Goal: Information Seeking & Learning: Check status

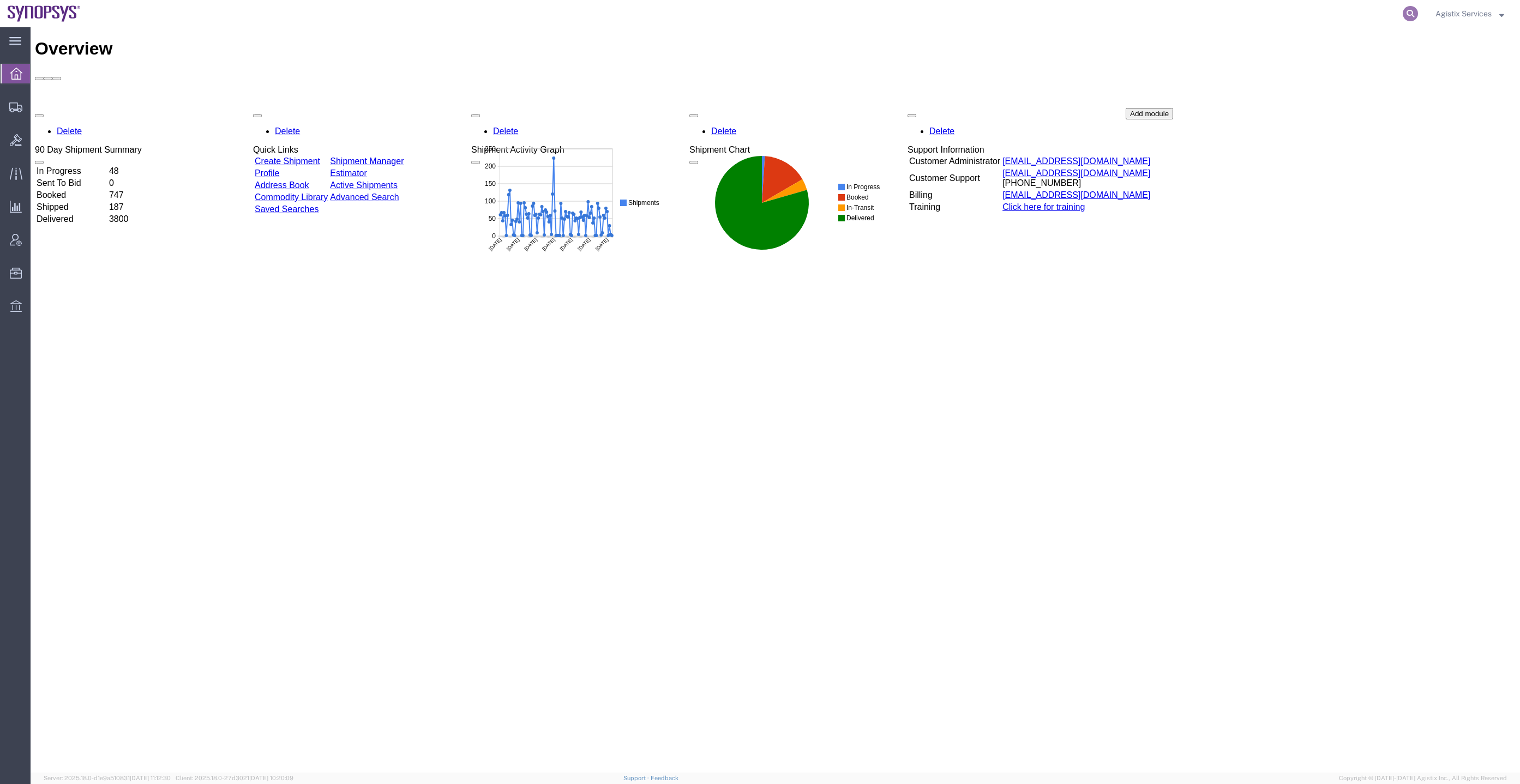
click at [1409, 7] on icon at bounding box center [1410, 13] width 15 height 15
paste input "56784161"
type input "56784161"
click at [1408, 10] on icon at bounding box center [1410, 13] width 15 height 15
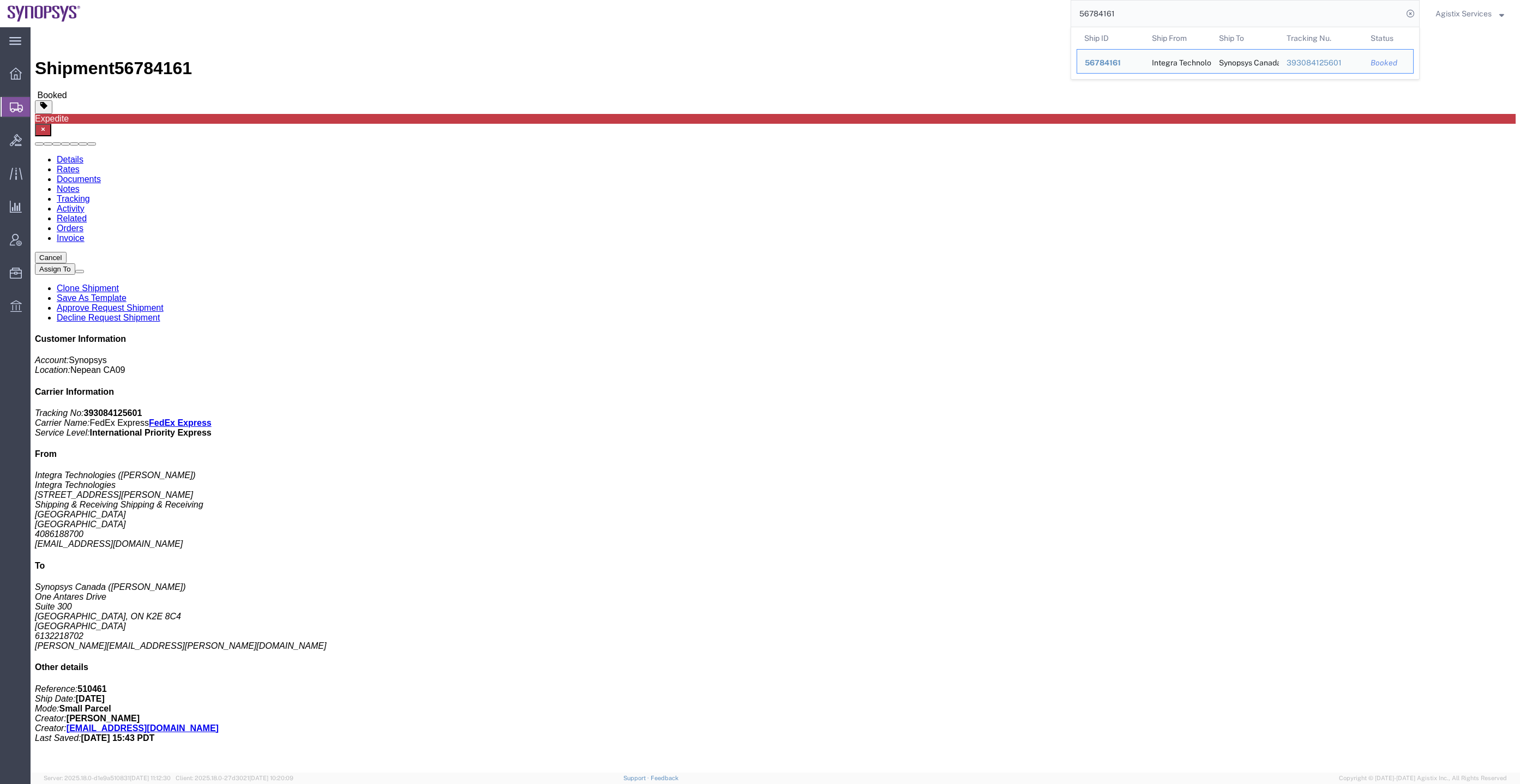
click address "Integra Technologies (Mylynne Labicani) Integra Technologies 1635 MCCARTHY BLVD…"
click link "Activity"
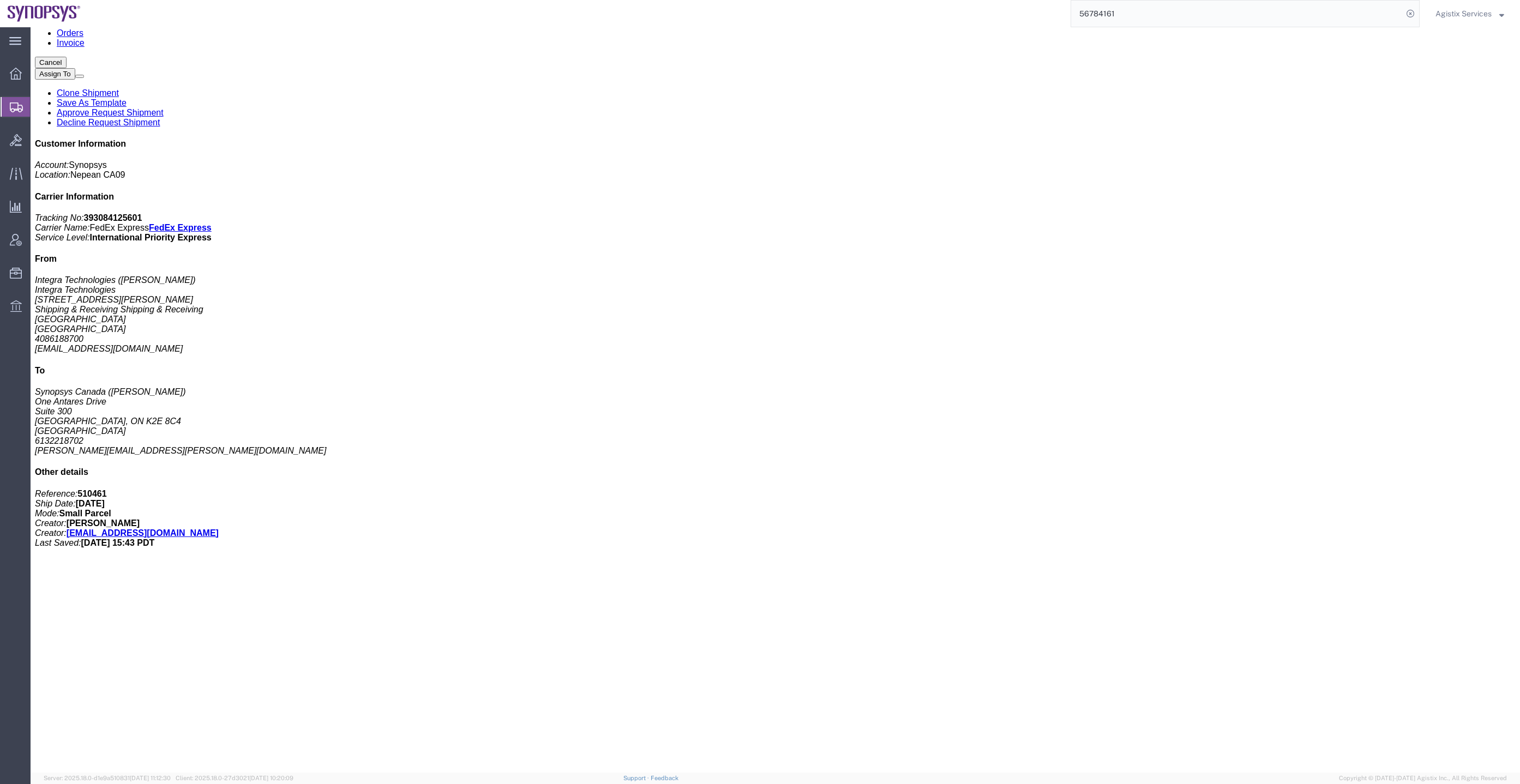
scroll to position [228, 0]
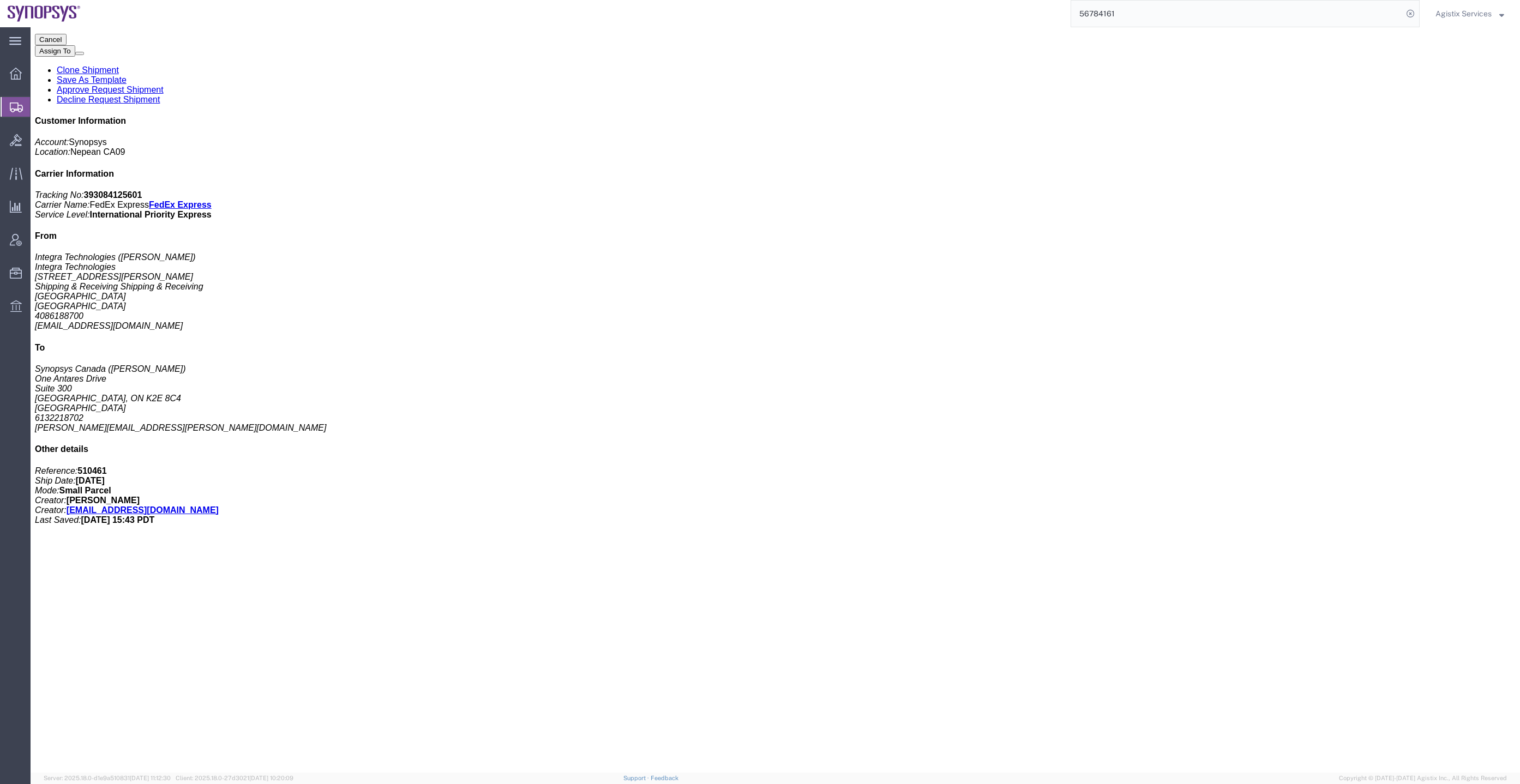
drag, startPoint x: 1466, startPoint y: 9, endPoint x: 1467, endPoint y: 16, distance: 7.1
click at [1466, 9] on span "Agistix Services" at bounding box center [1463, 13] width 56 height 12
click at [1468, 76] on link "Logout" at bounding box center [1470, 77] width 85 height 18
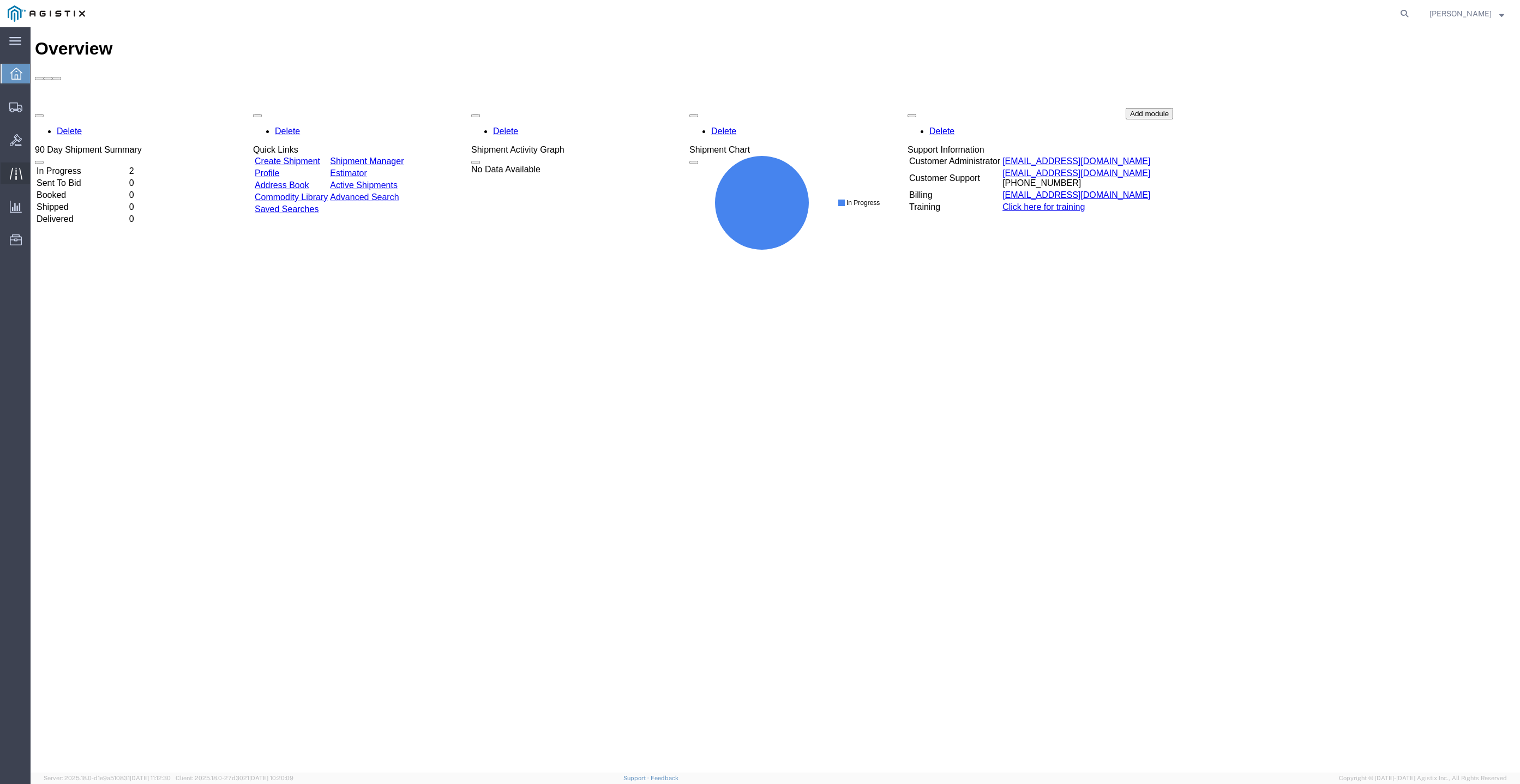
click at [20, 180] on div at bounding box center [16, 174] width 31 height 22
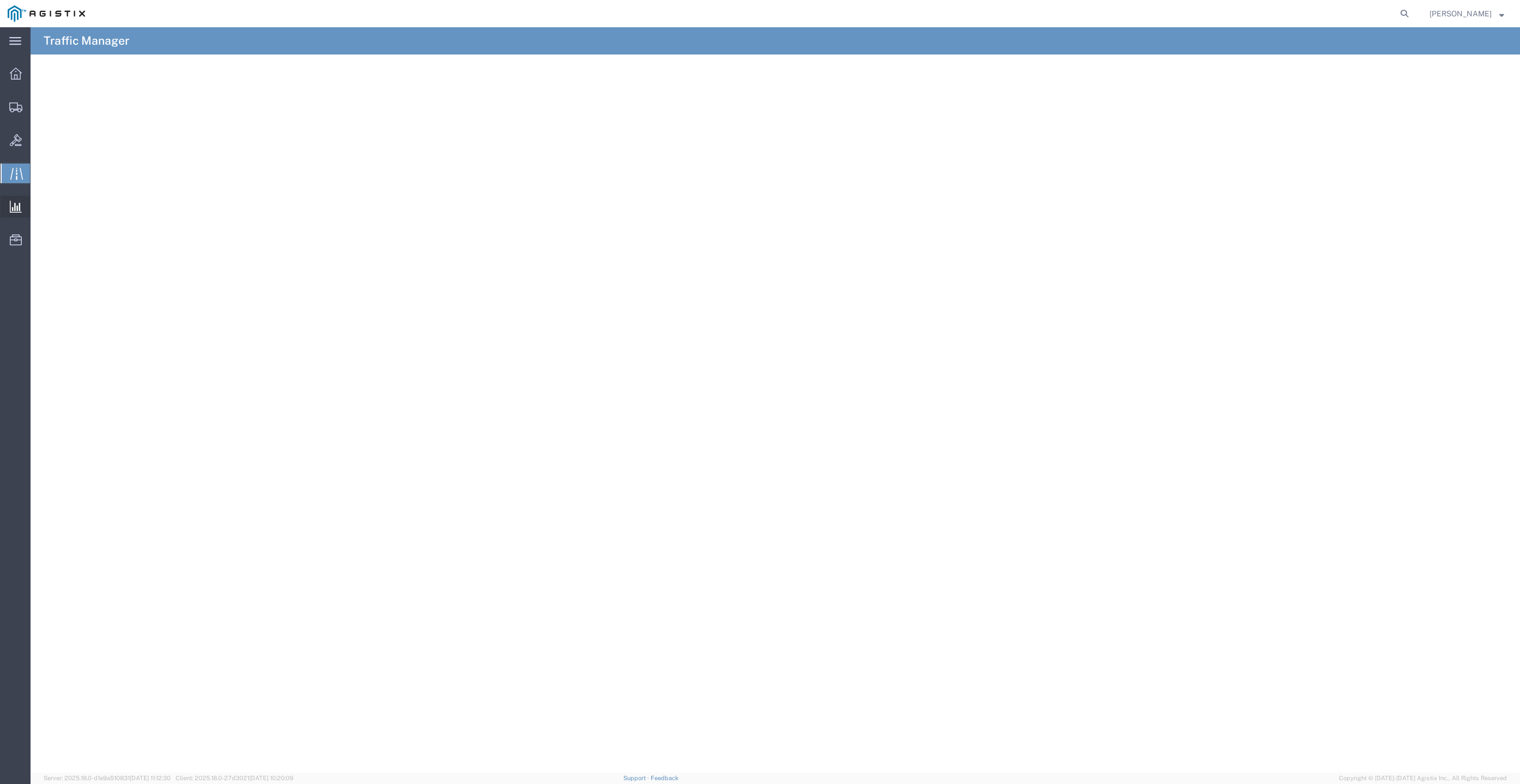
click at [20, 204] on icon at bounding box center [15, 207] width 12 height 12
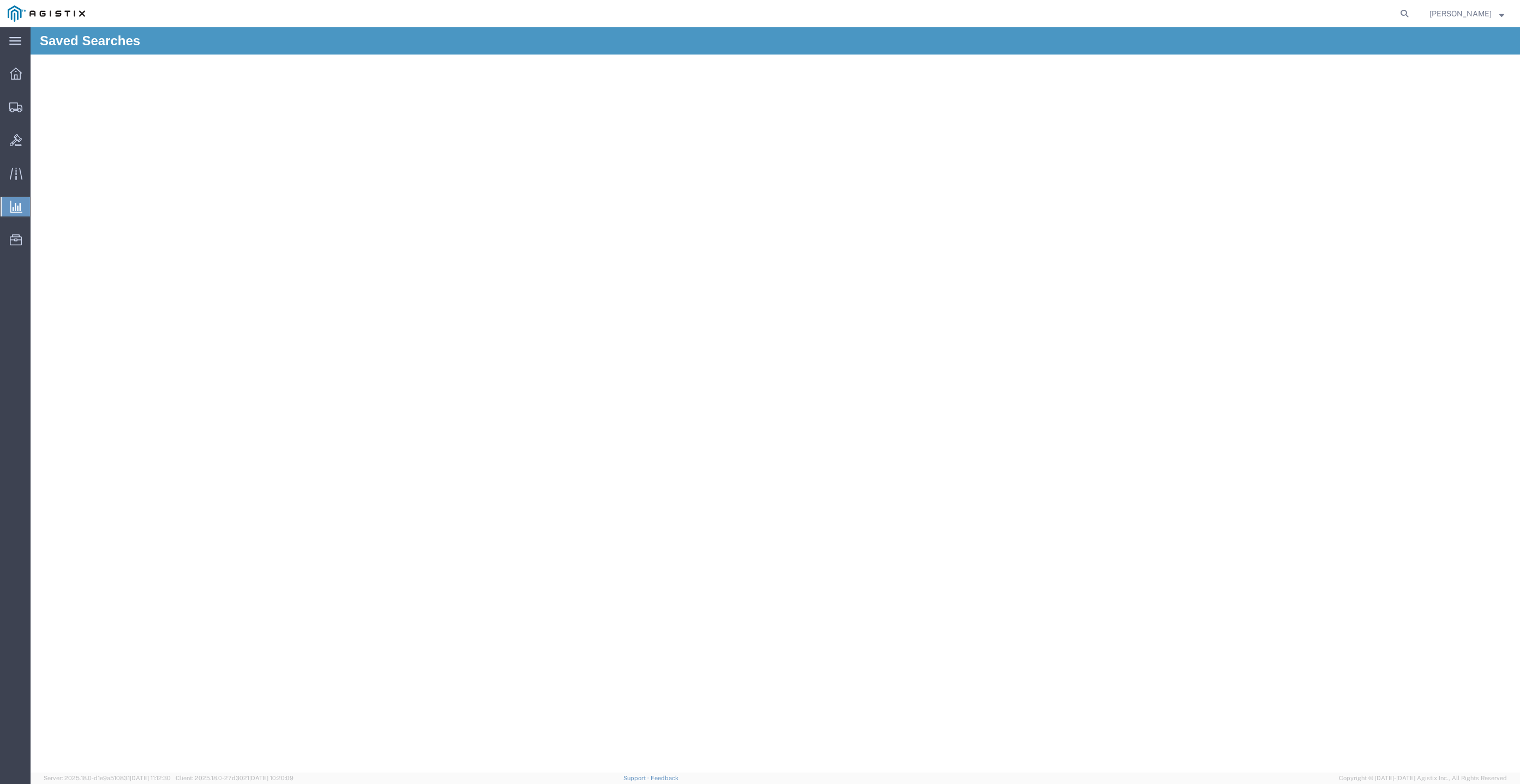
click at [1449, 9] on span "Abbie Maggied" at bounding box center [1460, 13] width 62 height 12
click at [1449, 74] on link "Logout" at bounding box center [1467, 77] width 91 height 18
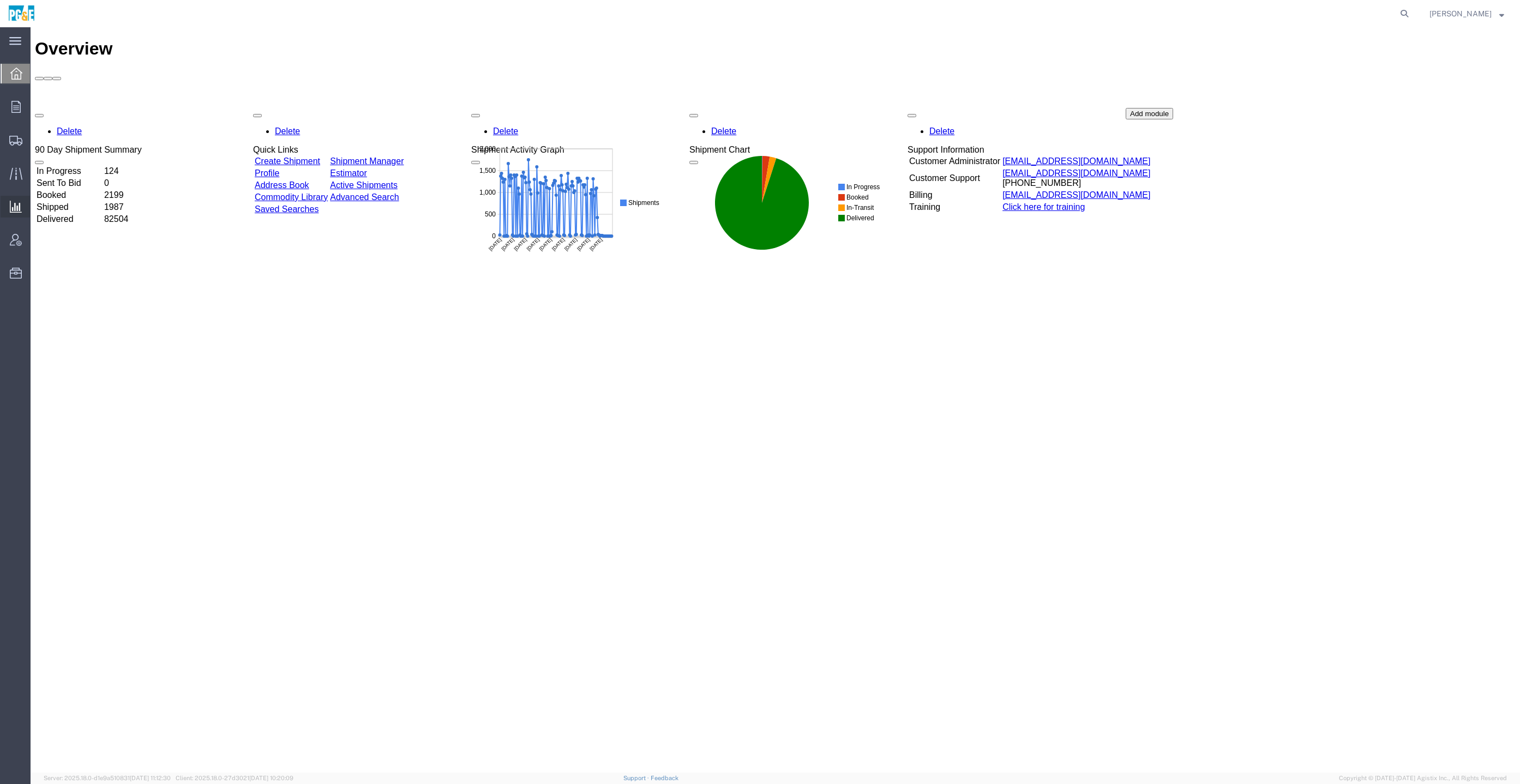
click at [0, 0] on span "Analyses" at bounding box center [0, 0] width 0 height 0
